Goal: Task Accomplishment & Management: Complete application form

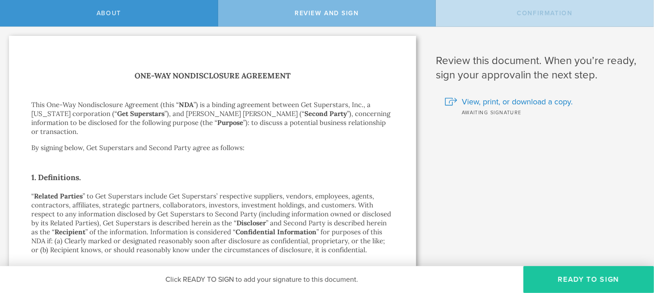
click at [590, 285] on button "Ready to Sign" at bounding box center [589, 279] width 131 height 27
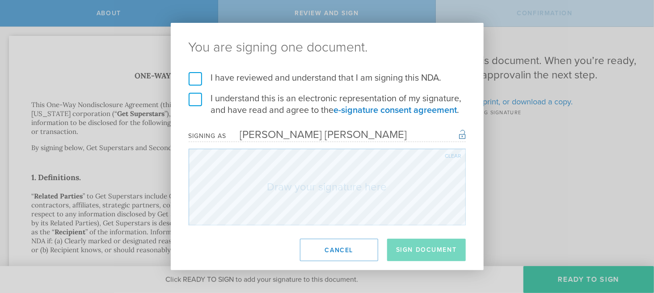
click at [258, 79] on label "I have reviewed and understand that I am signing this NDA." at bounding box center [327, 78] width 277 height 12
click at [0, 0] on input "I have reviewed and understand that I am signing this NDA." at bounding box center [0, 0] width 0 height 0
click at [262, 101] on label "I understand this is an electronic representation of my signature, and have rea…" at bounding box center [327, 104] width 277 height 23
click at [0, 0] on input "I understand this is an electronic representation of my signature, and have rea…" at bounding box center [0, 0] width 0 height 0
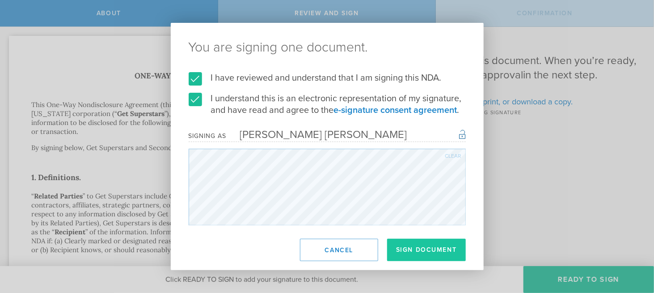
click at [433, 249] on button "Sign Document" at bounding box center [426, 249] width 79 height 22
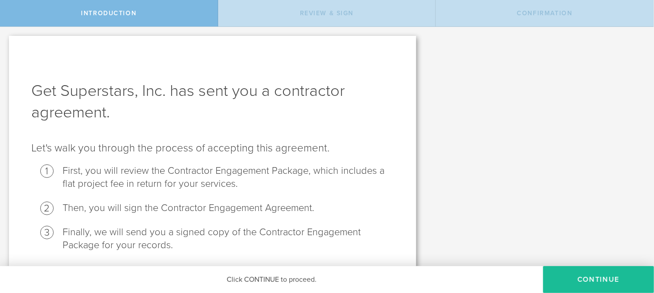
scroll to position [30, 0]
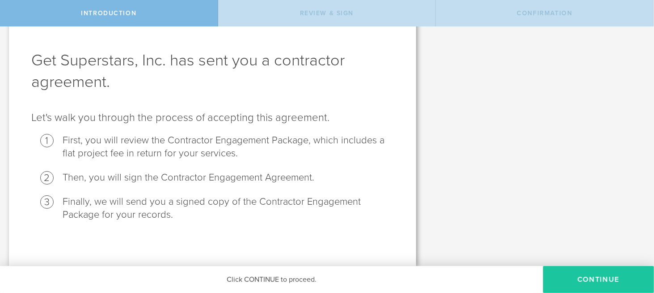
click at [595, 283] on button "Continue" at bounding box center [599, 279] width 111 height 27
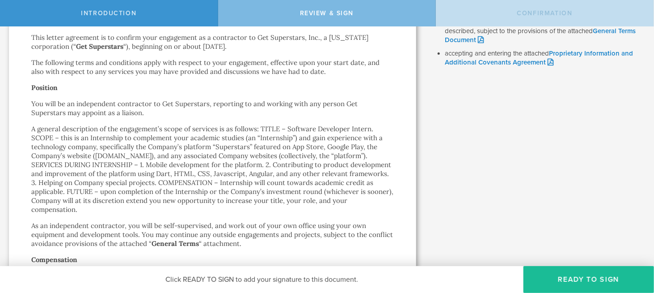
scroll to position [134, 0]
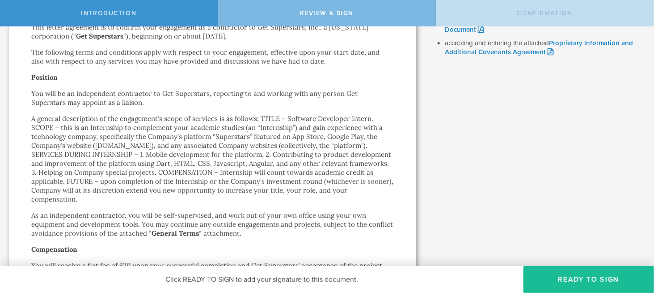
drag, startPoint x: 61, startPoint y: 125, endPoint x: 87, endPoint y: 202, distance: 80.8
click at [87, 202] on p "A general description of the engagement’s scope of services is as follows: TITL…" at bounding box center [212, 158] width 363 height 89
click at [146, 197] on p "A general description of the engagement’s scope of services is as follows: TITL…" at bounding box center [212, 158] width 363 height 89
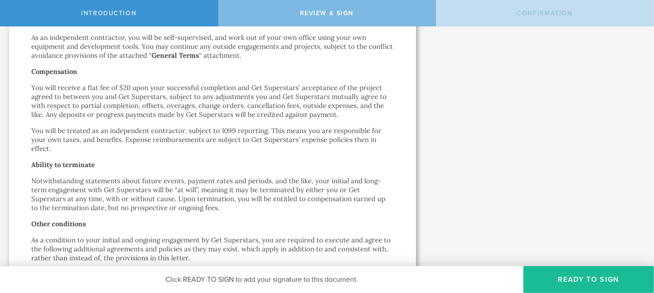
scroll to position [313, 0]
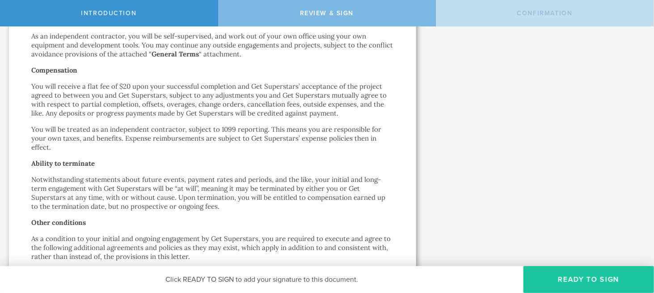
click at [555, 280] on button "Ready to Sign" at bounding box center [589, 279] width 131 height 27
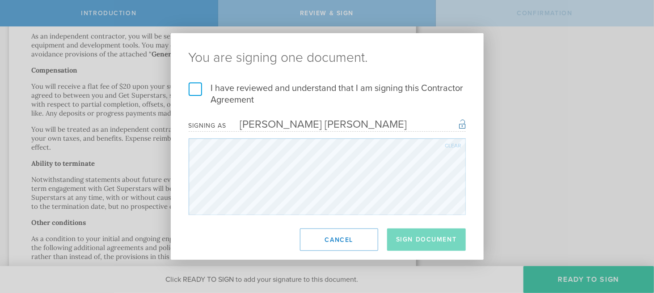
click at [242, 92] on label "I have reviewed and understand that I am signing this Contractor Agreement" at bounding box center [327, 93] width 277 height 23
click at [0, 0] on input "I have reviewed and understand that I am signing this Contractor Agreement" at bounding box center [0, 0] width 0 height 0
click at [436, 240] on button "Sign Document" at bounding box center [426, 239] width 79 height 22
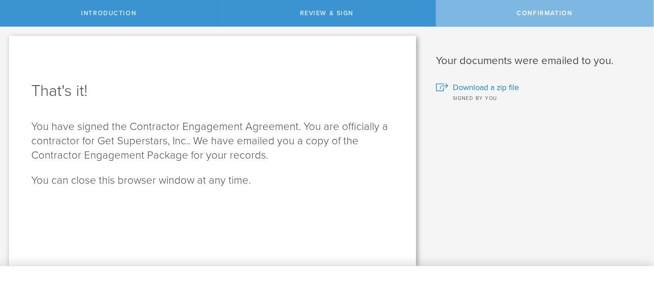
scroll to position [0, 0]
